Goal: Information Seeking & Learning: Check status

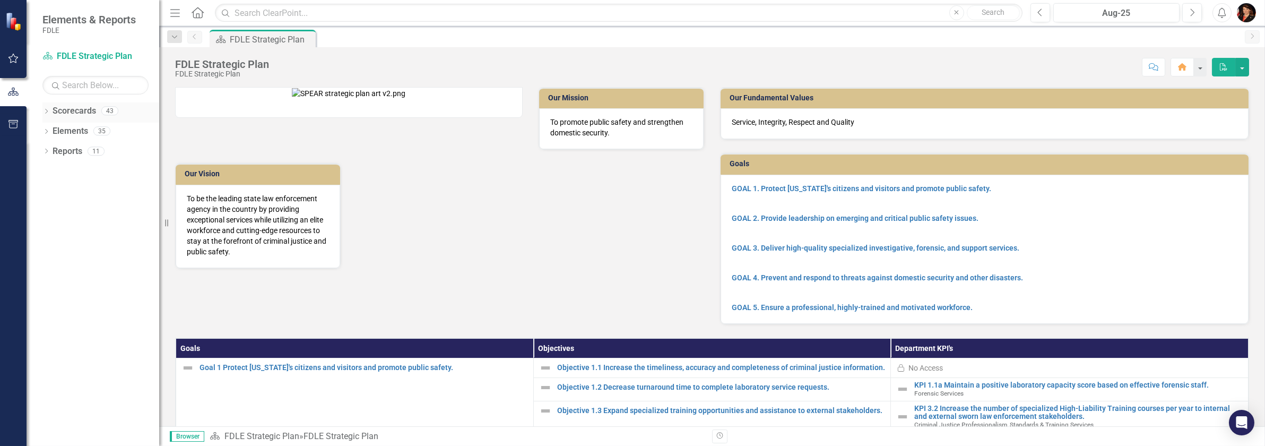
click at [46, 112] on icon at bounding box center [46, 111] width 3 height 5
click at [55, 131] on icon "Dropdown" at bounding box center [52, 130] width 8 height 6
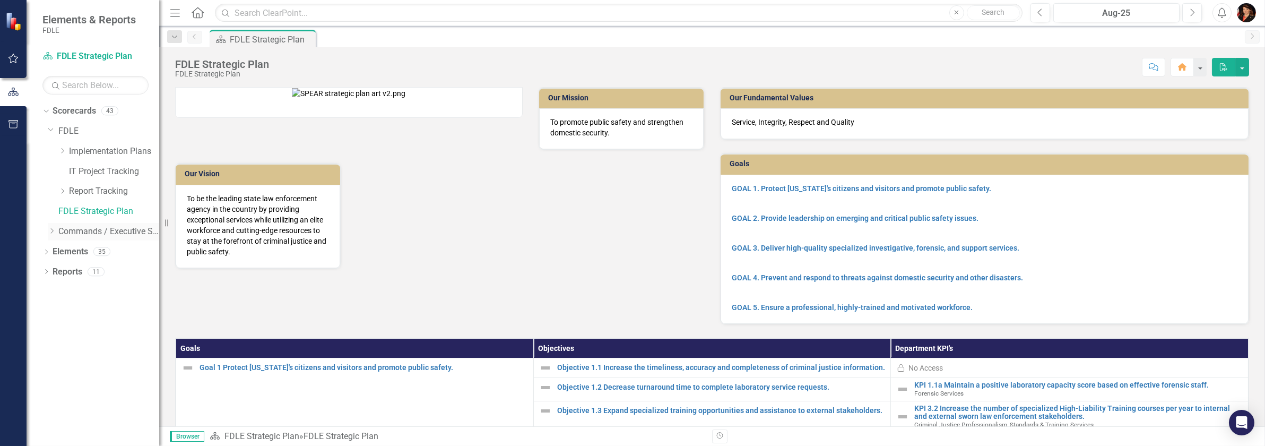
click at [54, 232] on icon "Dropdown" at bounding box center [52, 231] width 8 height 6
click at [63, 292] on icon at bounding box center [63, 291] width 3 height 5
click at [92, 310] on link "Criminal Justice Professionalism, Standards & Training Services" at bounding box center [120, 312] width 80 height 12
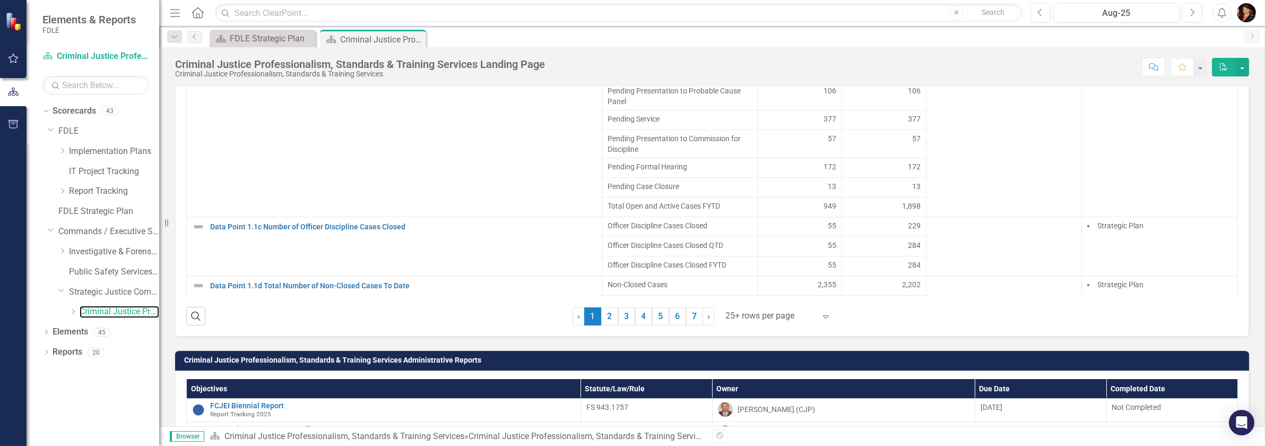
scroll to position [913, 0]
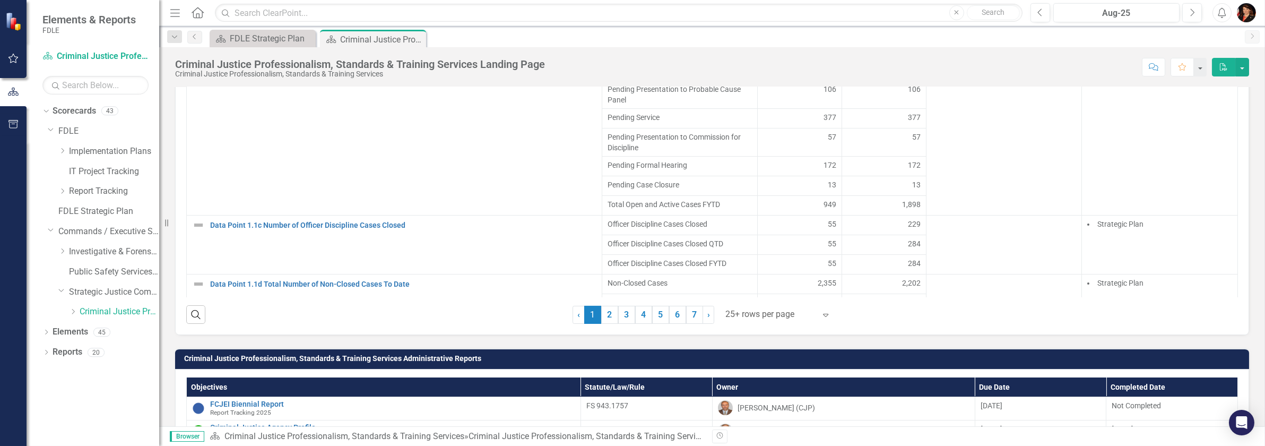
click at [821, 311] on icon "Expand" at bounding box center [826, 315] width 11 height 8
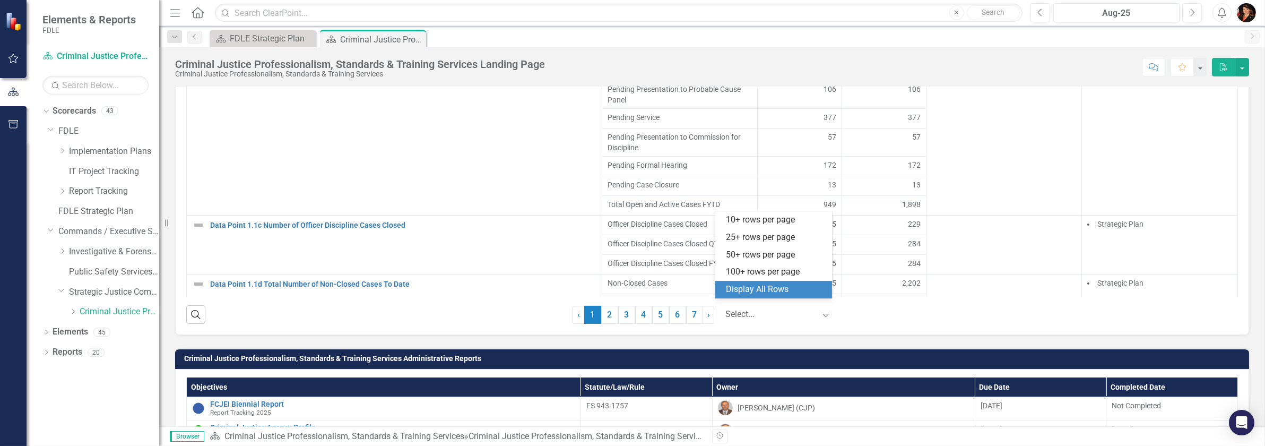
click at [767, 289] on div "Display All Rows" at bounding box center [776, 289] width 100 height 12
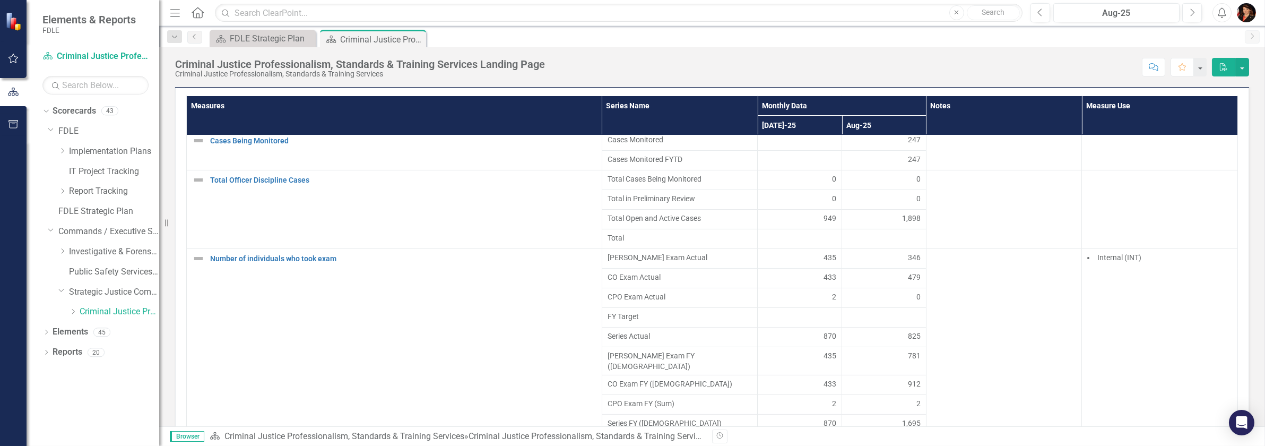
scroll to position [1325, 0]
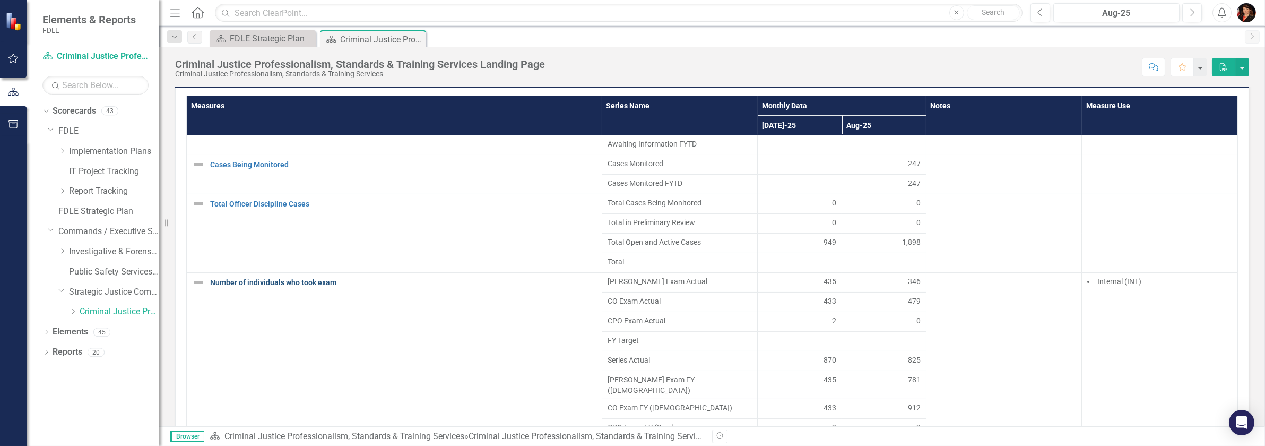
click at [288, 279] on link "Number of individuals who took exam" at bounding box center [403, 283] width 386 height 8
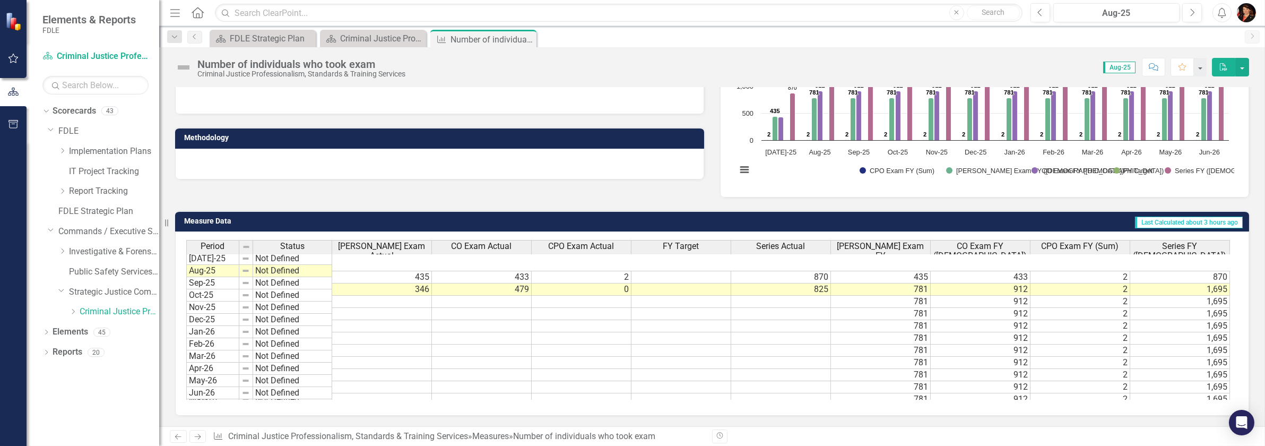
scroll to position [160, 0]
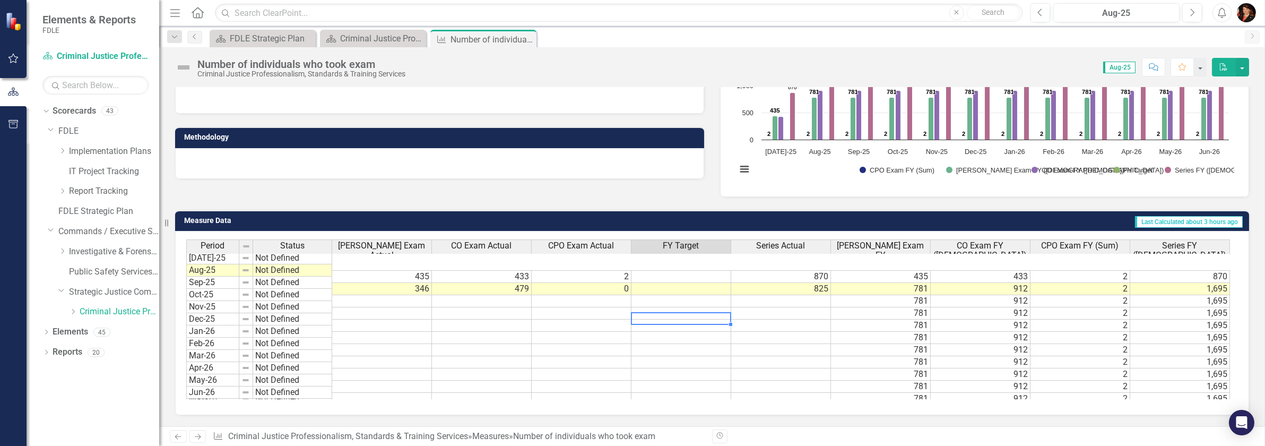
click at [687, 332] on td at bounding box center [682, 338] width 100 height 12
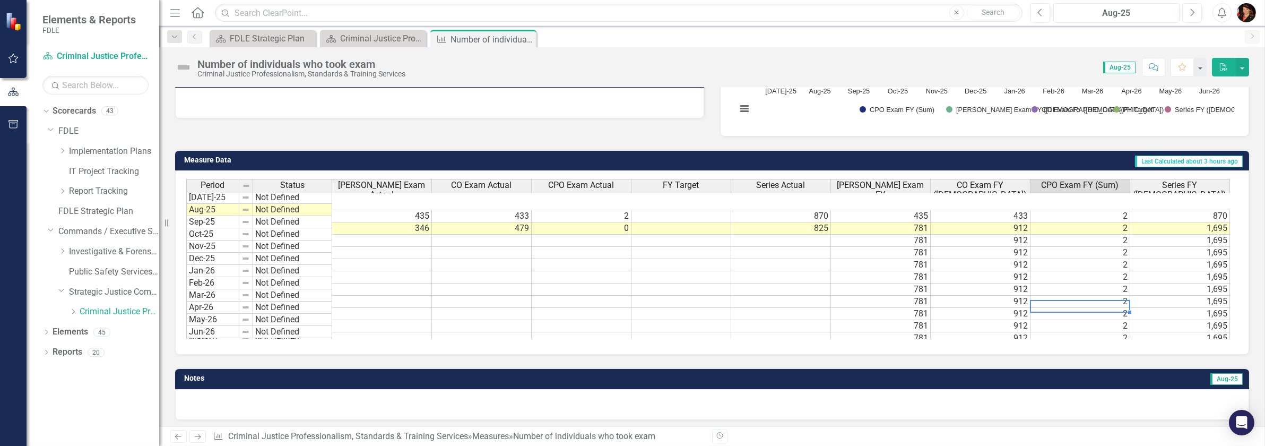
click at [1052, 320] on td "2" at bounding box center [1081, 326] width 100 height 12
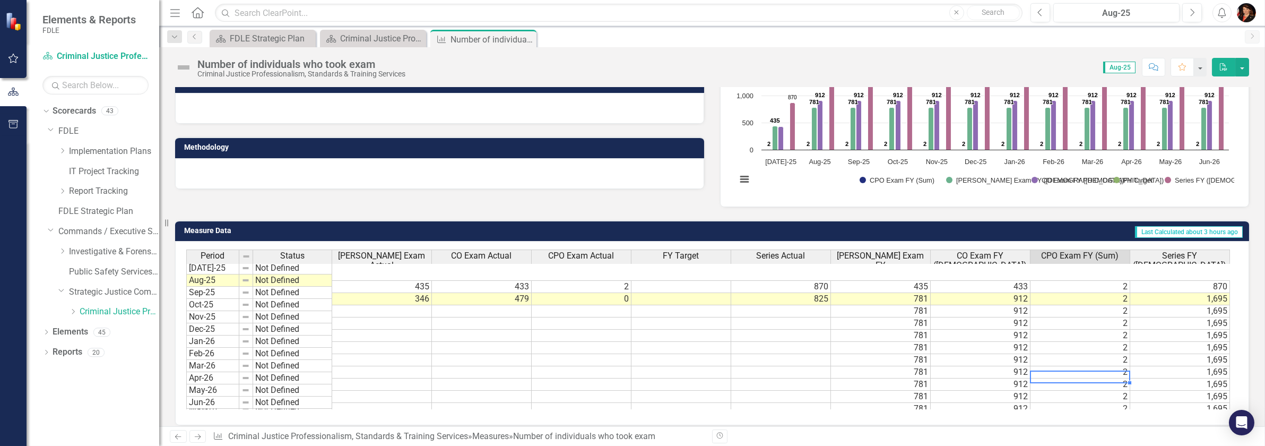
scroll to position [79, 0]
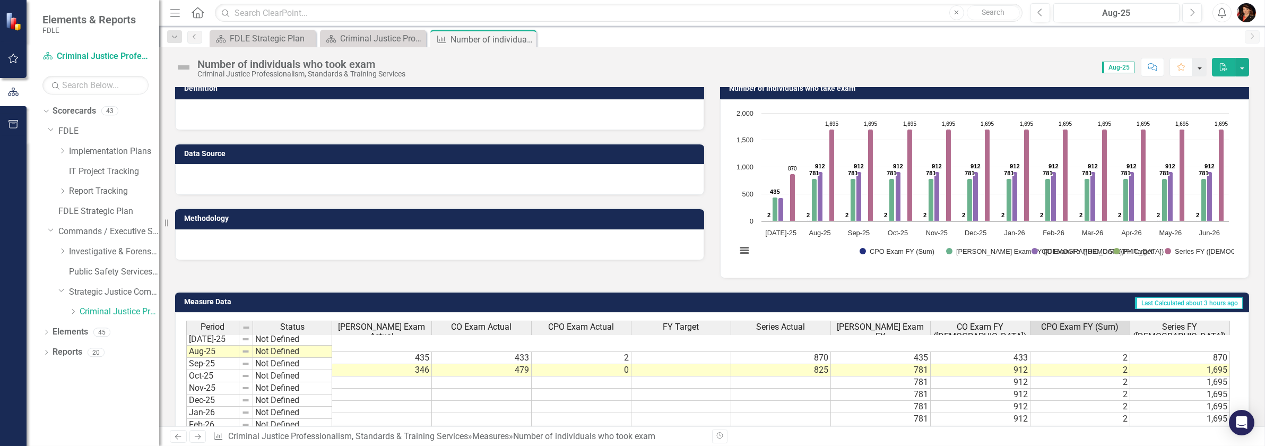
click at [1202, 65] on button "button" at bounding box center [1200, 67] width 14 height 19
click at [1129, 68] on span "Aug-25" at bounding box center [1120, 68] width 32 height 12
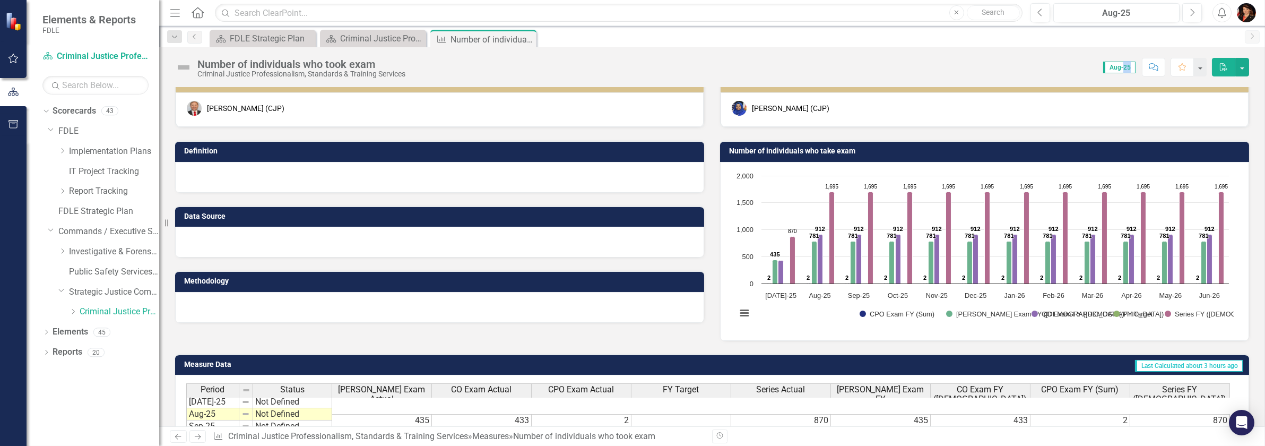
scroll to position [8, 0]
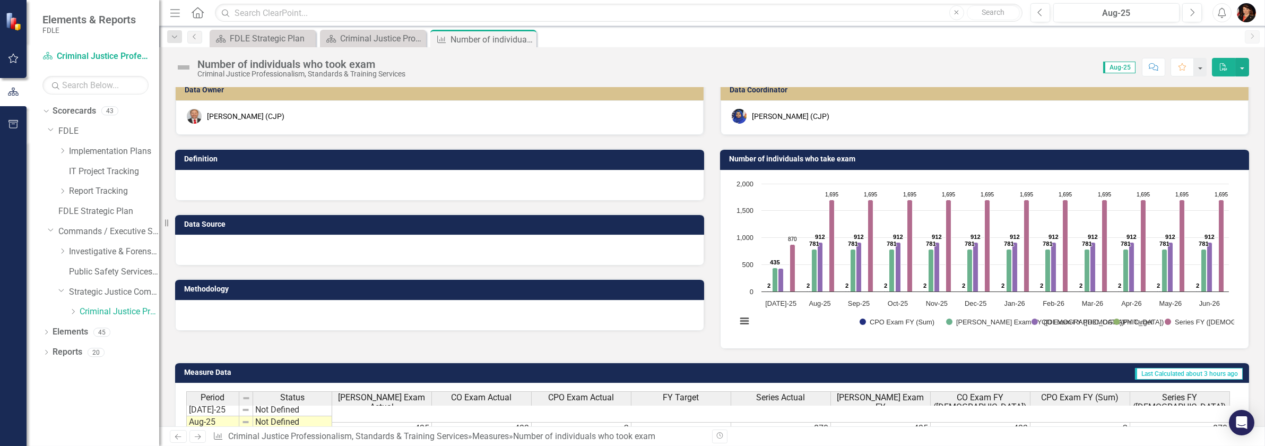
click at [1109, 66] on span "Aug-25" at bounding box center [1120, 68] width 32 height 12
click at [1118, 66] on span "Aug-25" at bounding box center [1120, 68] width 32 height 12
click at [1118, 67] on span "Aug-25" at bounding box center [1120, 68] width 32 height 12
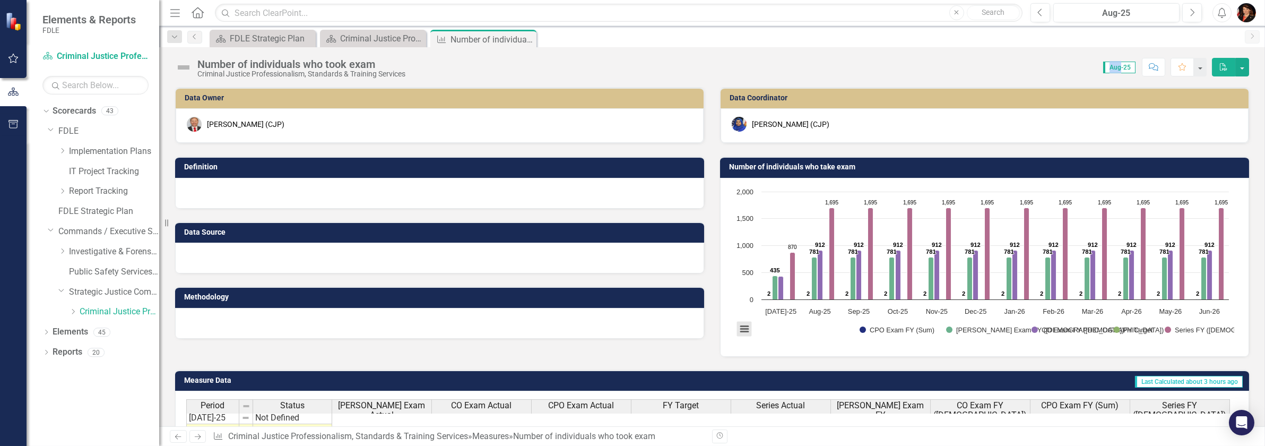
click at [740, 329] on button "View chart menu, Chart" at bounding box center [744, 329] width 15 height 15
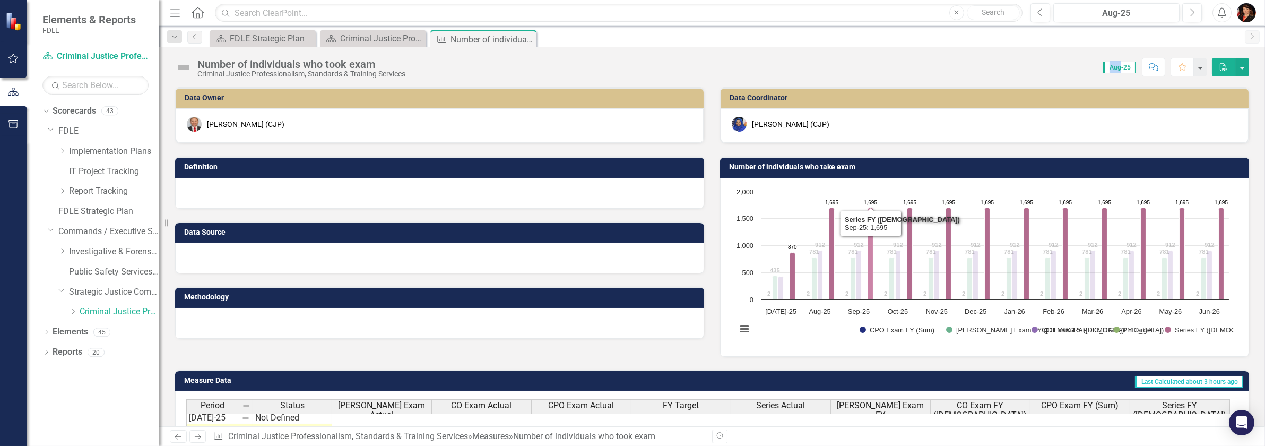
click at [868, 276] on icon "Sep-25, 1,695. Series FY (Sum)." at bounding box center [870, 254] width 5 height 92
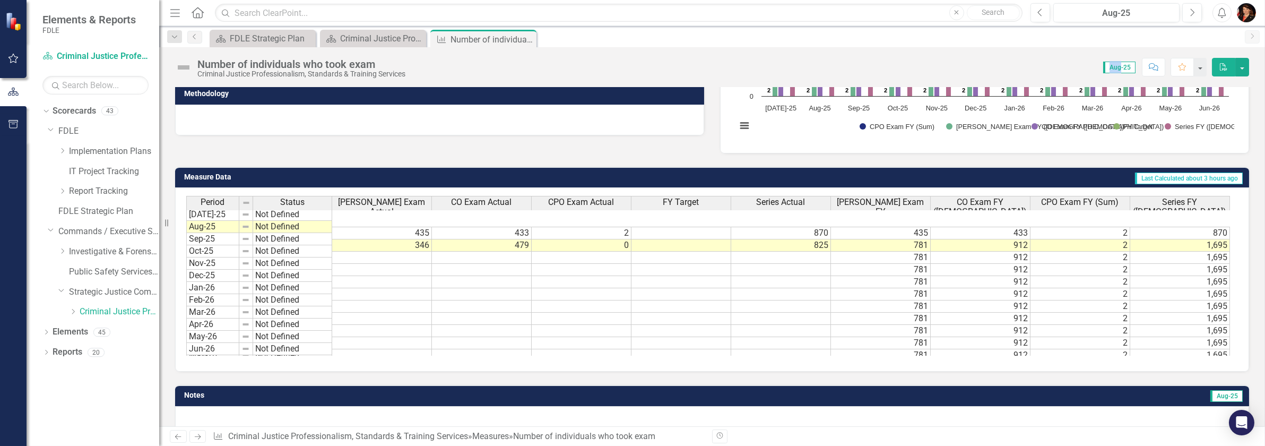
scroll to position [212, 0]
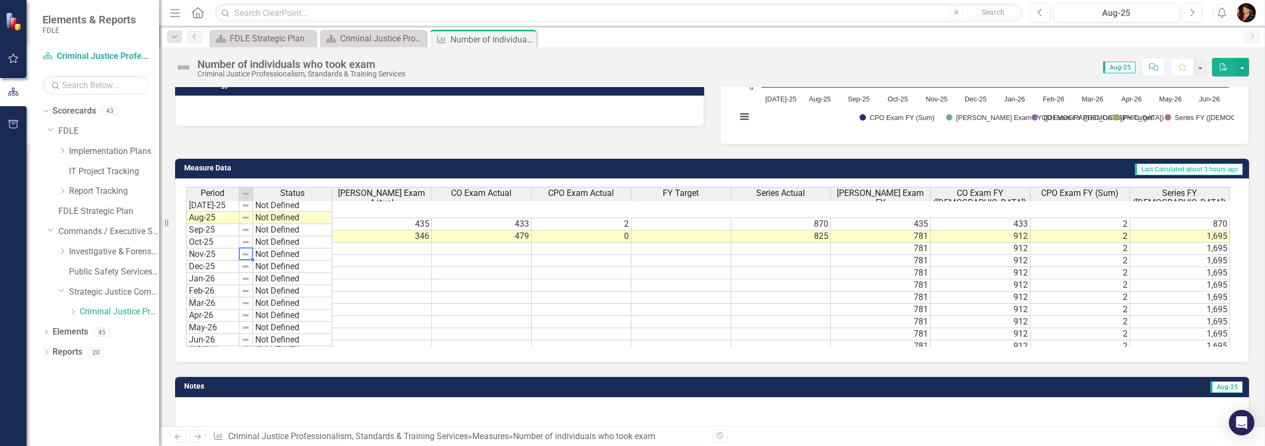
click at [245, 250] on img at bounding box center [246, 254] width 8 height 8
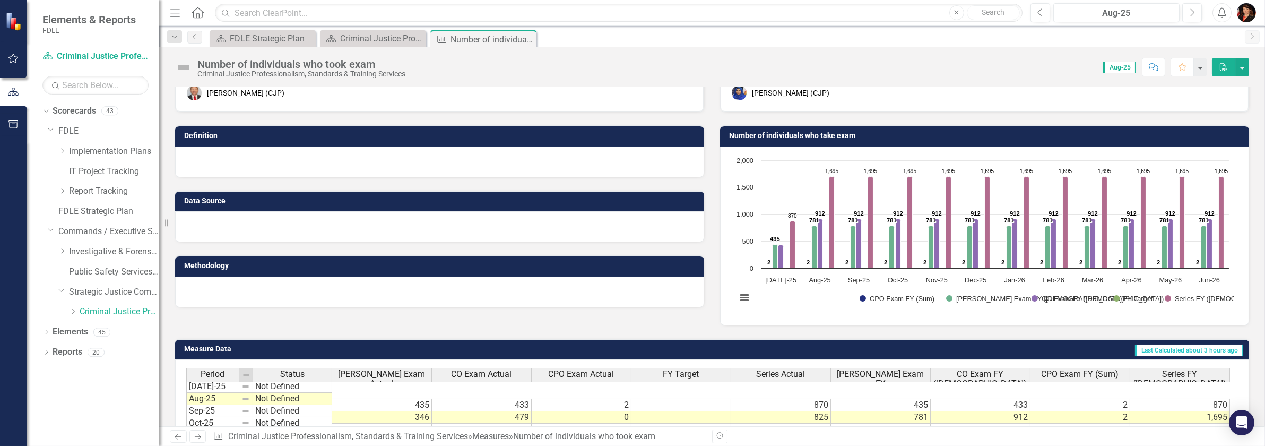
scroll to position [71, 0]
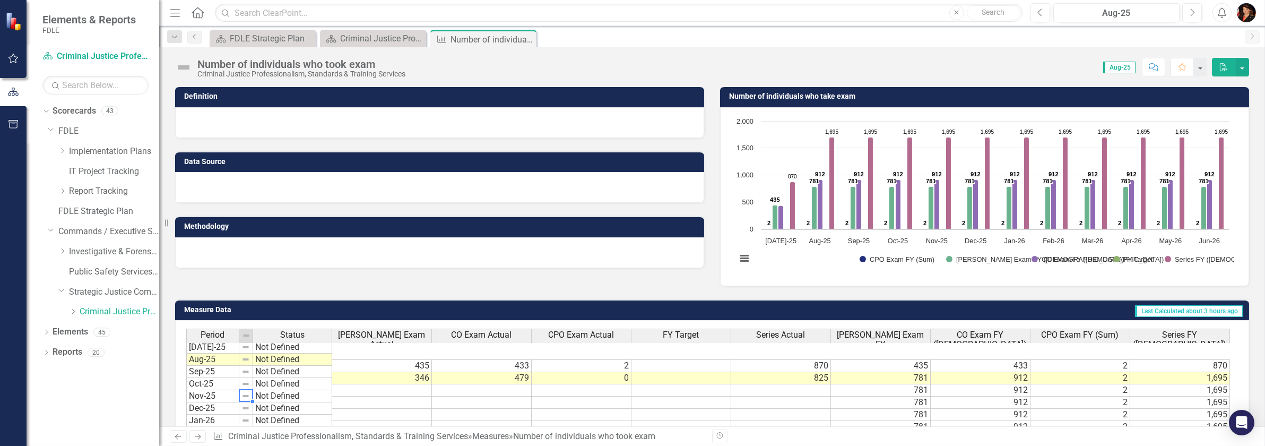
click at [245, 348] on img at bounding box center [246, 347] width 8 height 8
click at [210, 346] on td "[DATE]-25" at bounding box center [212, 347] width 53 height 13
